Goal: Book appointment/travel/reservation

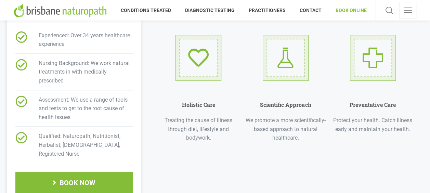
scroll to position [171, 0]
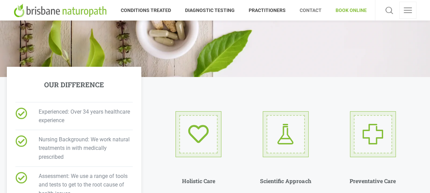
click at [309, 12] on span "CONTACT" at bounding box center [311, 10] width 36 height 11
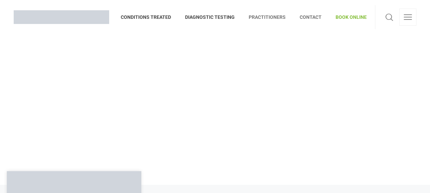
click at [267, 15] on span "PRACTITIONERS" at bounding box center [267, 17] width 51 height 11
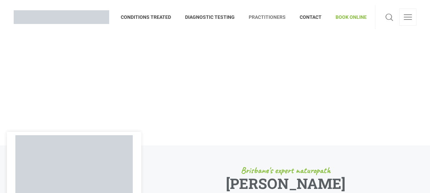
click at [262, 17] on span "PRACTITIONERS" at bounding box center [267, 17] width 51 height 11
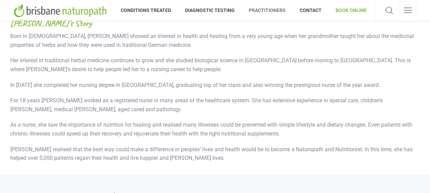
scroll to position [376, 0]
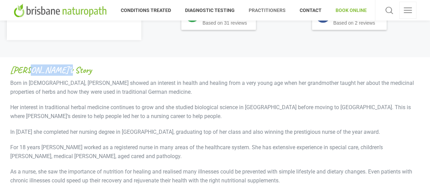
drag, startPoint x: 25, startPoint y: 70, endPoint x: 55, endPoint y: 74, distance: 29.6
click at [55, 74] on span "Elisabeth’s Story" at bounding box center [50, 70] width 81 height 9
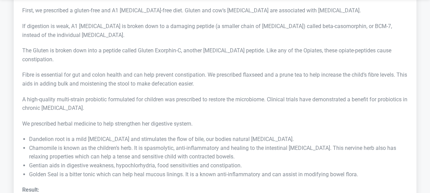
scroll to position [2256, 0]
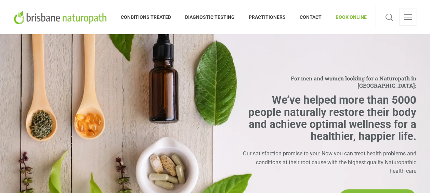
click at [338, 18] on span "BOOK ONLINE" at bounding box center [348, 17] width 38 height 11
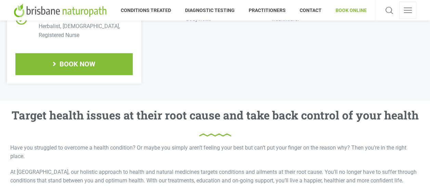
scroll to position [342, 0]
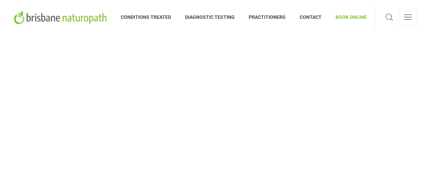
click at [347, 18] on span "BOOK ONLINE" at bounding box center [348, 17] width 38 height 11
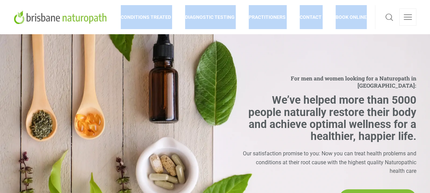
drag, startPoint x: 116, startPoint y: 18, endPoint x: 379, endPoint y: 27, distance: 263.7
click at [379, 27] on div "CONDITIONS TREATED DIAGNOSTIC TESTING PRACTITIONERS CONTACT BOOK ONLINE" at bounding box center [215, 17] width 402 height 24
click at [303, 48] on div "For men and women looking for a Naturopath in [GEOGRAPHIC_DATA]: We’ve helped m…" at bounding box center [215, 141] width 416 height 214
click at [236, 34] on li "DIAGNOSTIC TESTING" at bounding box center [210, 17] width 64 height 34
